Goal: Task Accomplishment & Management: Use online tool/utility

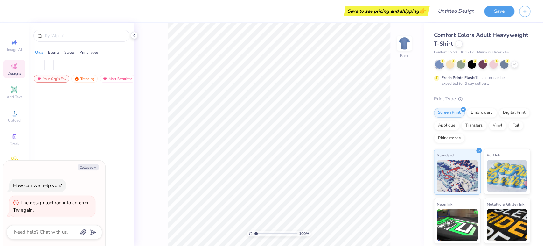
type textarea "x"
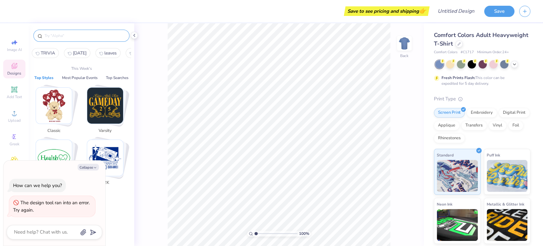
click at [56, 37] on input "text" at bounding box center [84, 35] width 81 height 6
type textarea "x"
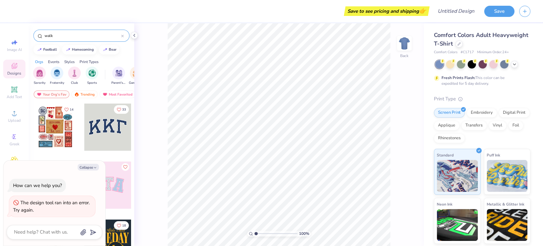
type input "walk"
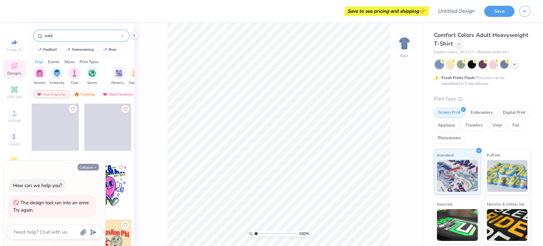
click at [84, 170] on button "Collapse" at bounding box center [88, 167] width 21 height 7
type textarea "x"
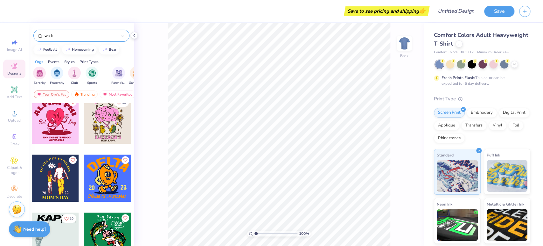
scroll to position [343, 0]
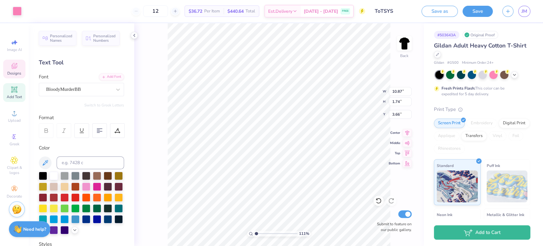
scroll to position [6, 1]
type input "1.10748290917415"
type textarea "Trick or treat,"
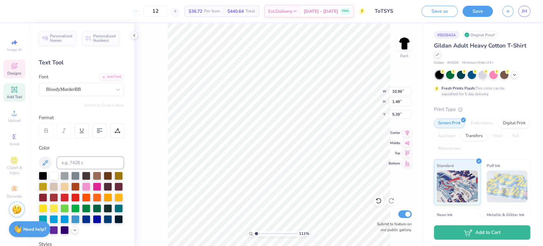
type input "1.10748290917415"
type textarea "Save your sweets!"
click at [51, 12] on icon at bounding box center [50, 10] width 5 height 5
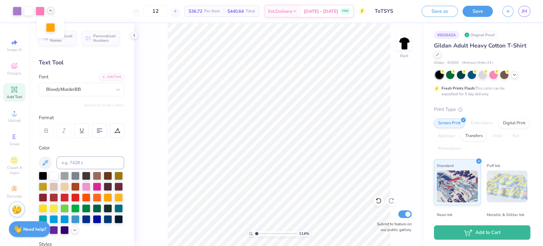
click at [51, 12] on icon at bounding box center [50, 10] width 5 height 5
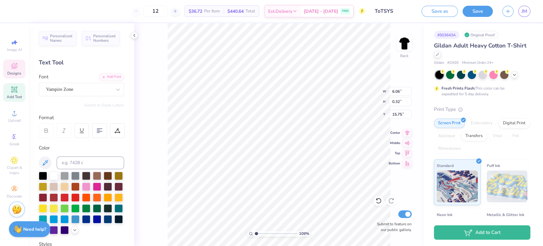
type input "1.08507798269655"
type input "15.55"
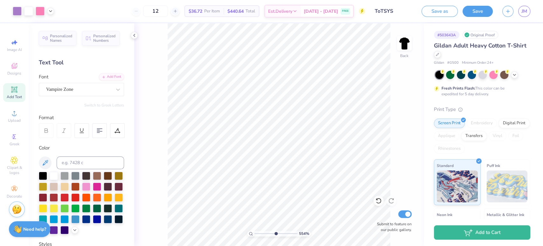
drag, startPoint x: 256, startPoint y: 232, endPoint x: 275, endPoint y: 231, distance: 19.1
click at [275, 231] on input "range" at bounding box center [276, 233] width 43 height 6
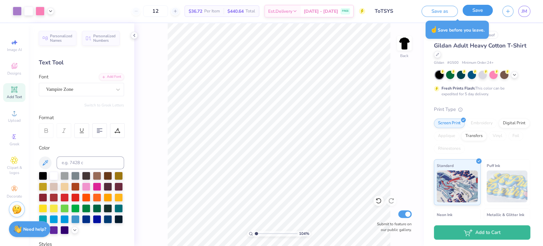
click at [485, 13] on button "Save" at bounding box center [478, 10] width 30 height 11
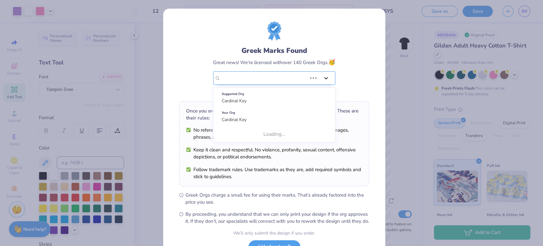
click at [324, 77] on icon at bounding box center [326, 78] width 6 height 6
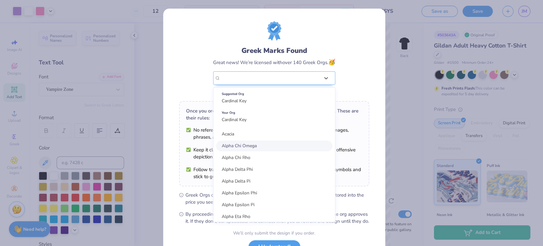
click at [258, 149] on div "Alpha Chi Omega" at bounding box center [274, 145] width 116 height 11
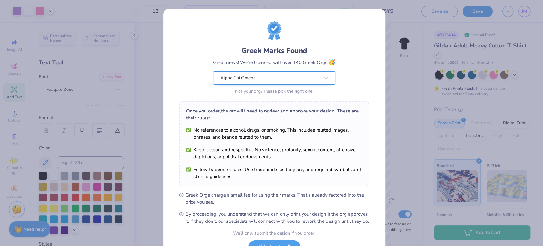
click at [308, 76] on div "Alpha Chi Omega" at bounding box center [270, 78] width 101 height 13
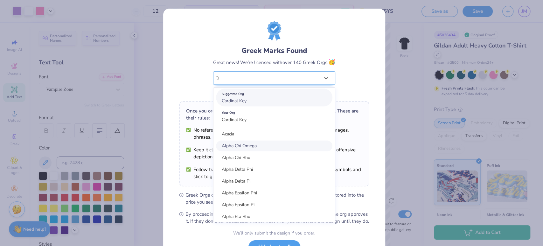
click at [293, 99] on div "Suggested Org Cardinal Key" at bounding box center [274, 97] width 116 height 18
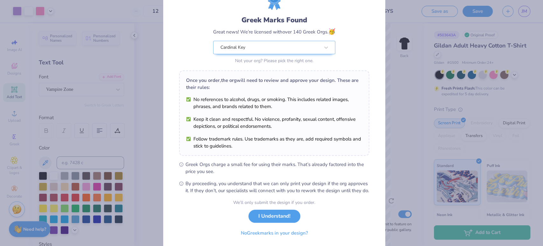
scroll to position [31, 0]
click at [264, 221] on button "I Understand!" at bounding box center [275, 214] width 52 height 13
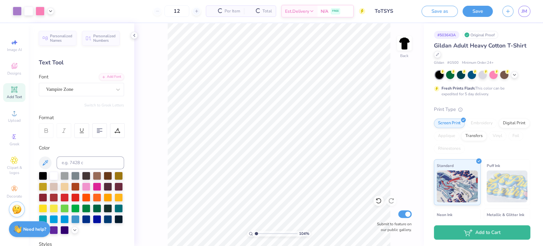
scroll to position [0, 0]
type input "1.06804330373292"
click at [530, 11] on link "JM" at bounding box center [524, 11] width 12 height 11
click at [522, 16] on link "JM" at bounding box center [524, 11] width 12 height 11
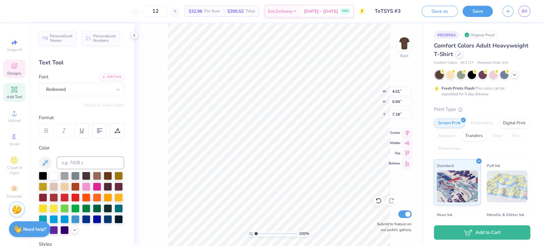
scroll to position [6, 1]
type input "4.84"
type input "1.60"
type input "3.10"
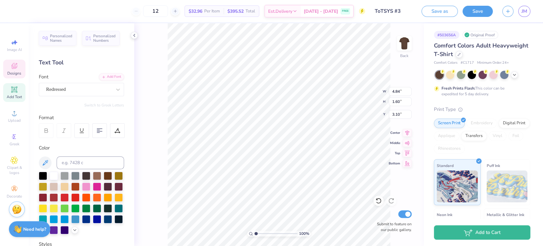
type textarea "Trick or Treat,"
type input "11.85"
type input "2.77"
type input "3.71"
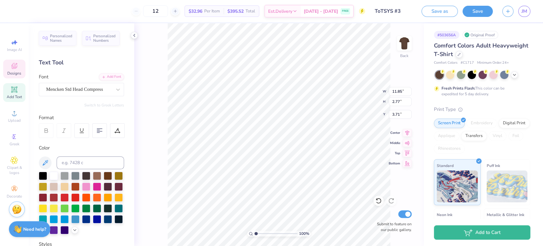
scroll to position [6, 3]
type textarea "SAVE YOUR SWEETS!"
type input "15.02"
type textarea "B"
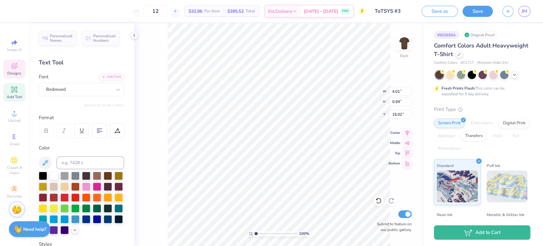
scroll to position [6, 4]
type textarea "Cardinal Key x Breakthrough T1D"
type input "1.65"
type input "1.21"
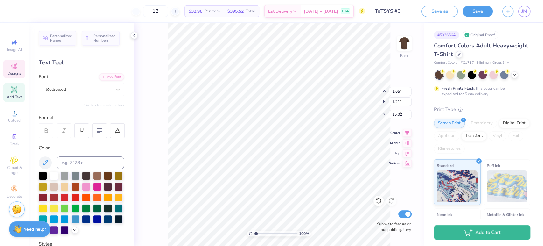
type input "7.18"
type input "14.17"
type input "1.11"
type input "14.93"
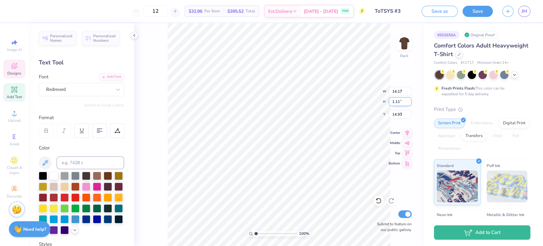
type input "5.05"
type input "1.62"
type input "3.07"
type input "14.17"
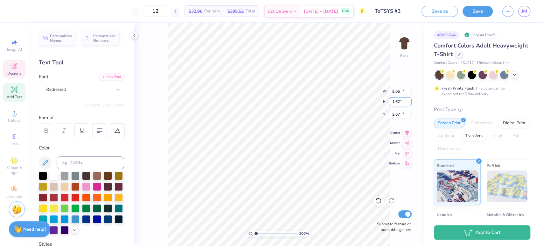
type input "1.11"
type input "14.93"
type input "12.19"
type input "2.81"
type input "3.69"
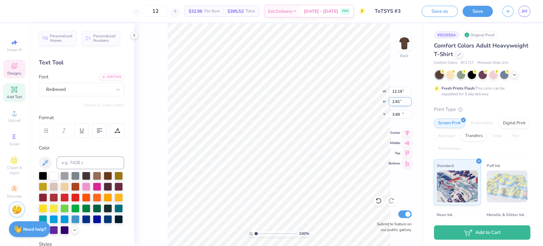
type input "14.17"
type input "1.11"
type input "14.93"
click at [396, 89] on input "14.17" at bounding box center [400, 91] width 23 height 9
click at [384, 90] on div "100 % Back W 14.17 14.17 " H 1.11 1.11 " Y 14.93 14.93 " Center Middle Top Bott…" at bounding box center [279, 134] width 290 height 222
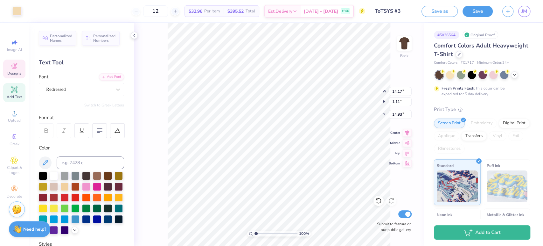
scroll to position [6, 1]
click at [400, 90] on input "14.17" at bounding box center [400, 91] width 23 height 9
click at [403, 90] on input "14.17" at bounding box center [400, 91] width 23 height 9
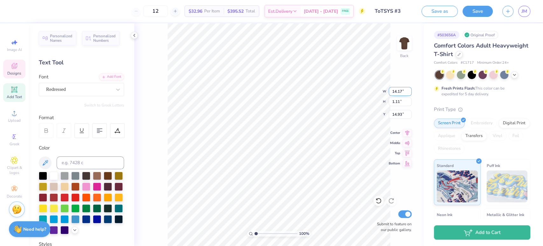
click at [387, 90] on div "100 % Back W 14.17 14.17 " H 1.11 1.11 " Y 14.93 14.93 " Center Middle Top Bott…" at bounding box center [279, 134] width 290 height 222
click at [378, 91] on div "100 % Back W 14.17 14.17 " H 1.11 1.11 " Y 14.93 14.93 " Center Middle Top Bott…" at bounding box center [279, 134] width 290 height 222
type input "12.14"
type input "0.95"
type input "14.64"
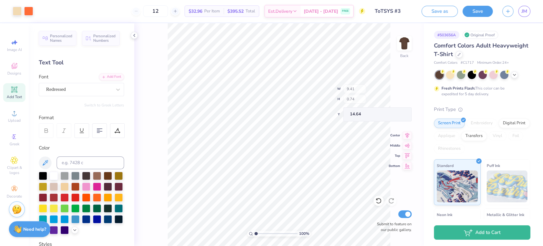
type input "9.41"
type input "0.74"
type input "14.86"
type input "14.64"
click at [522, 15] on link "JM" at bounding box center [524, 11] width 12 height 11
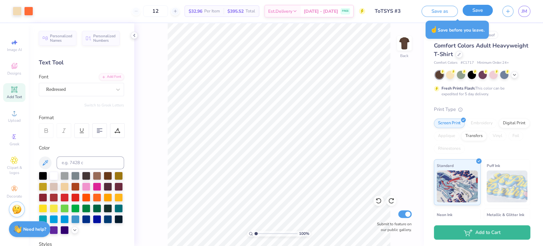
click at [478, 12] on button "Save" at bounding box center [478, 10] width 30 height 11
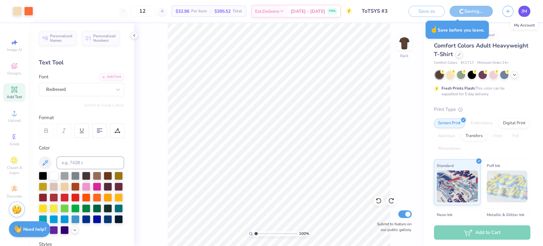
click at [522, 11] on span "JM" at bounding box center [525, 11] width 6 height 7
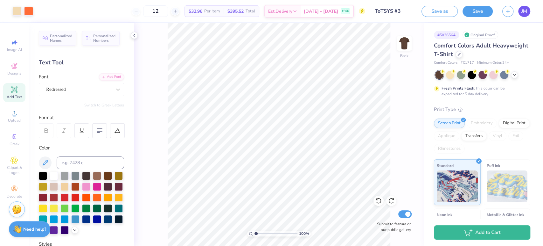
click at [527, 7] on link "JM" at bounding box center [524, 11] width 12 height 11
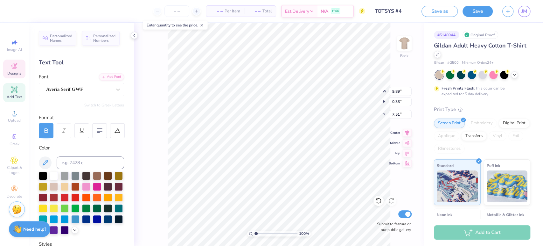
scroll to position [6, 1]
type textarea "Fall Interest Night 2025"
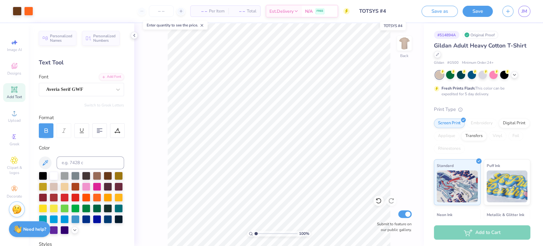
click at [395, 9] on input "TOTSYS #4" at bounding box center [386, 11] width 62 height 13
click at [383, 10] on input "TOTSYS #4" at bounding box center [386, 11] width 62 height 13
click at [470, 10] on button "Save" at bounding box center [478, 10] width 30 height 11
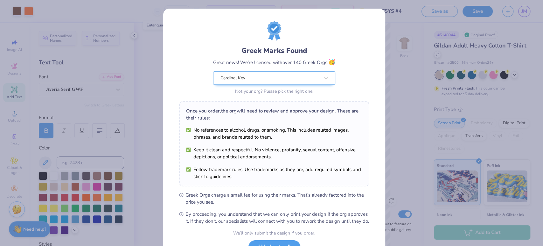
click at [368, 23] on div "Greek Marks Found Great news! We’re licensed with over 140 Greek Orgs. 🥳 Cardin…" at bounding box center [274, 146] width 222 height 274
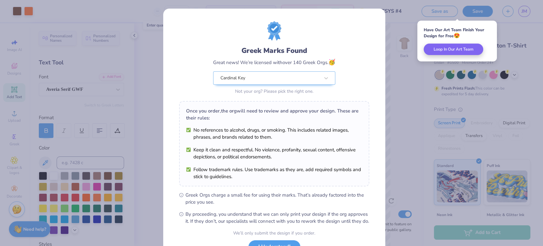
click at [383, 30] on div "Greek Marks Found Great news! We’re licensed with over 140 Greek Orgs. 🥳 Cardin…" at bounding box center [274, 145] width 223 height 274
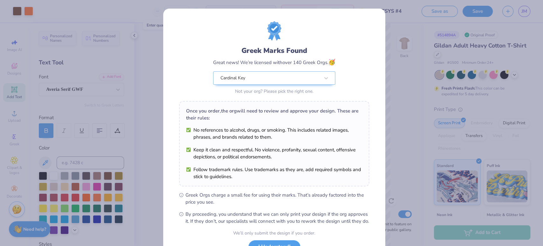
click at [362, 20] on div "Greek Marks Found Great news! We’re licensed with over 140 Greek Orgs. 🥳 Cardin…" at bounding box center [274, 146] width 222 height 274
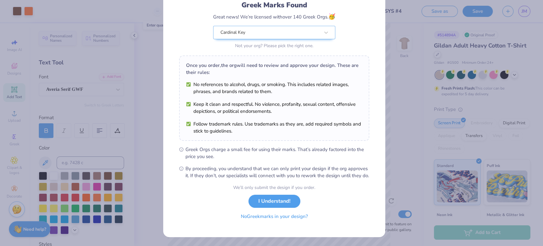
click at [271, 222] on button "No Greek marks in your design?" at bounding box center [275, 216] width 78 height 13
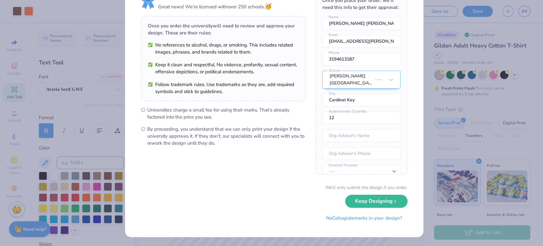
scroll to position [0, 0]
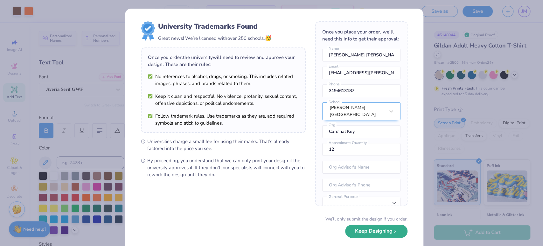
click at [374, 236] on button "Keep Designing" at bounding box center [376, 230] width 62 height 13
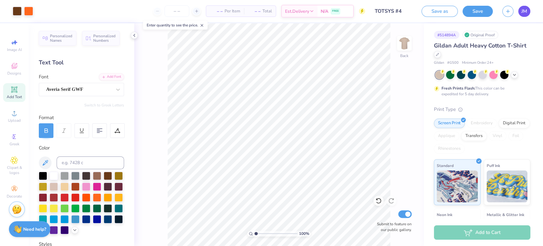
click at [524, 10] on span "JM" at bounding box center [525, 11] width 6 height 7
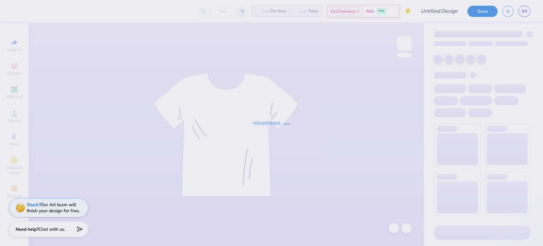
type input "ToTSYS"
type input "12"
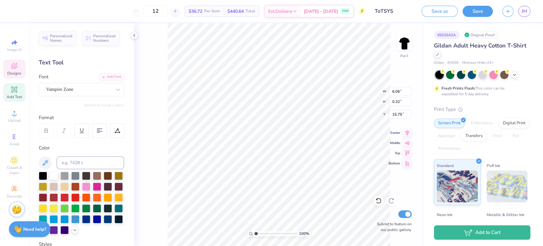
scroll to position [6, 3]
type textarea "Cardinal Key x breakthrough t1d"
click at [163, 207] on div "100 % Back W 6.06 6.06 " H 0.32 0.32 " Y 15.75 15.75 " Center Middle Top Bottom…" at bounding box center [279, 134] width 290 height 222
type input "2.83"
type input "15.67"
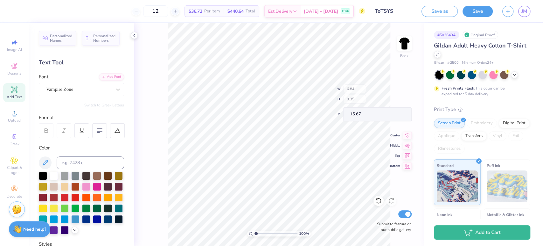
type input "3.00"
type input "15.60"
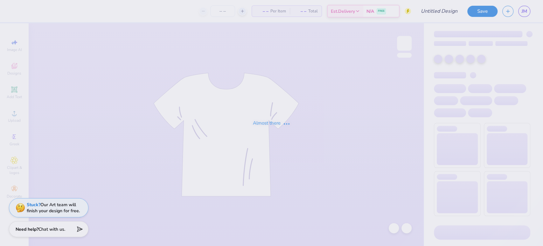
type input "Homecoming #1"
type input "14"
